Goal: Task Accomplishment & Management: Complete application form

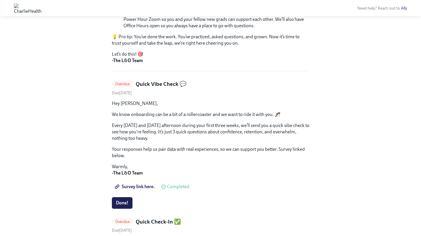
scroll to position [130, 0]
click at [182, 82] on h5 "Quick Vibe Check 💬" at bounding box center [161, 84] width 51 height 8
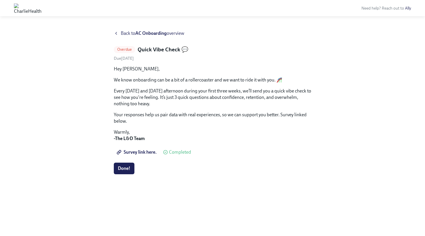
click at [184, 50] on h5 "Quick Vibe Check 💬" at bounding box center [163, 50] width 51 height 8
click at [117, 35] on icon at bounding box center [116, 33] width 5 height 5
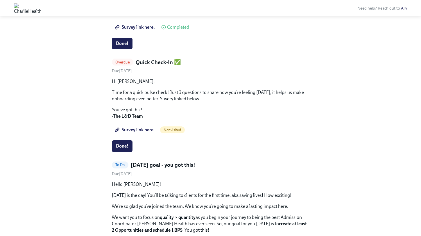
scroll to position [291, 0]
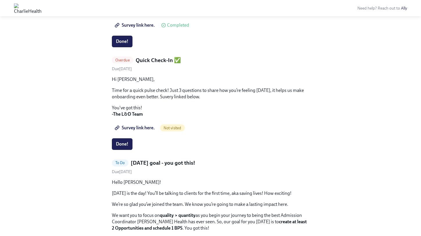
click at [140, 127] on span "Survey link here." at bounding box center [135, 128] width 39 height 6
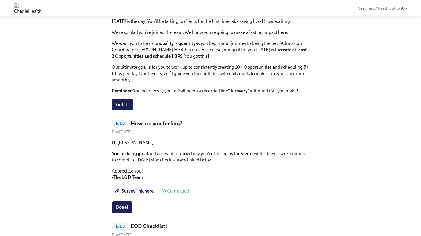
scroll to position [467, 0]
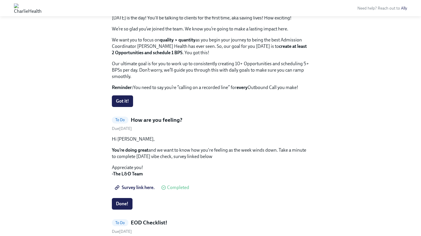
click at [125, 123] on div "To Do" at bounding box center [120, 120] width 17 height 7
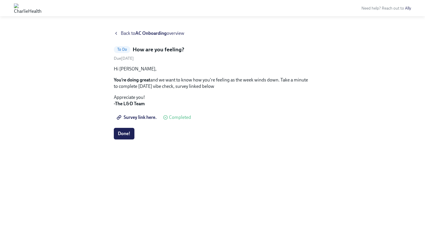
click at [136, 120] on span "Survey link here." at bounding box center [137, 118] width 39 height 6
click at [117, 34] on icon at bounding box center [116, 33] width 5 height 5
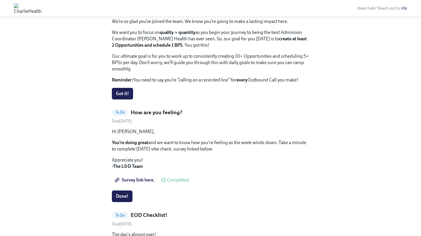
scroll to position [474, 0]
click at [121, 94] on span "Got it!" at bounding box center [122, 94] width 13 height 6
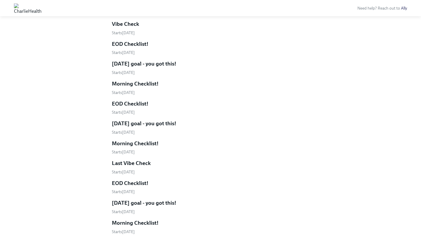
scroll to position [998, 0]
